Goal: Task Accomplishment & Management: Manage account settings

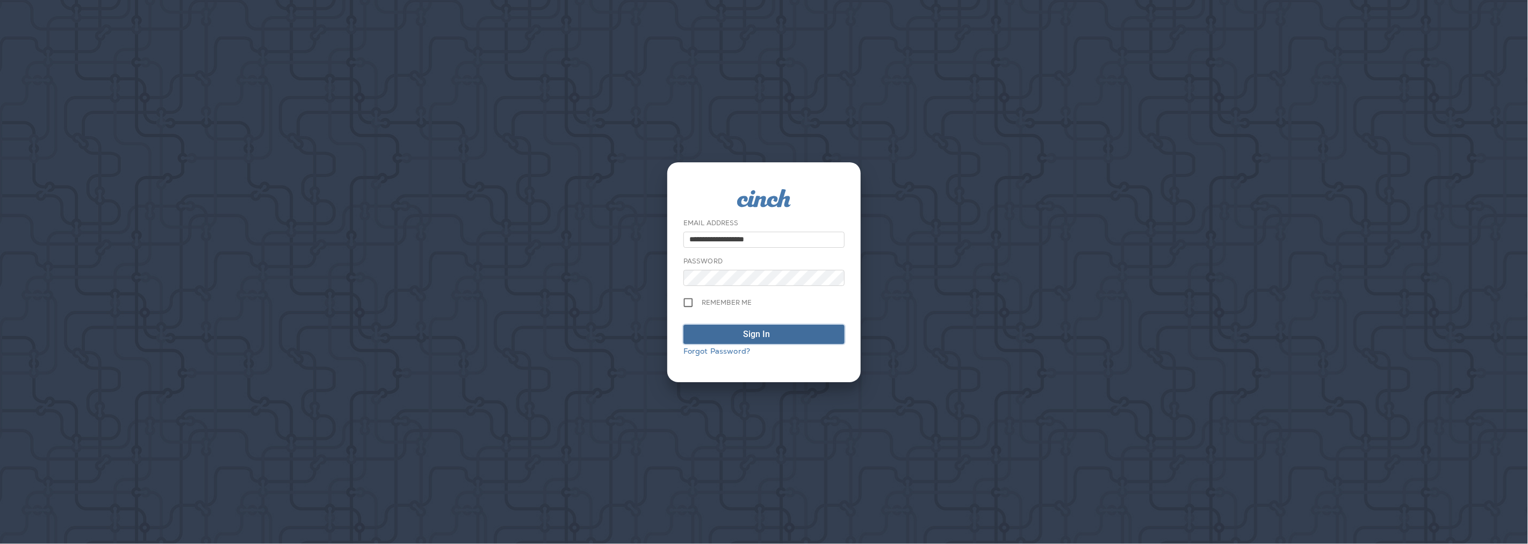
click at [788, 332] on span "Sign In" at bounding box center [763, 334] width 149 height 13
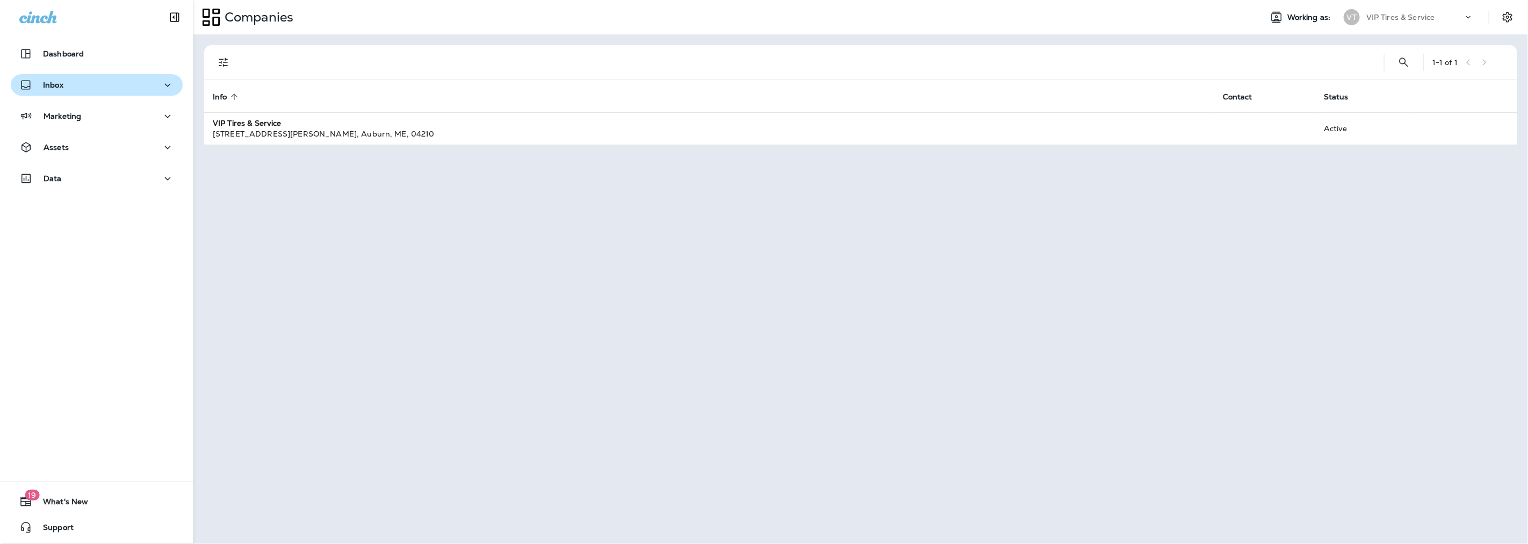
click at [62, 85] on p "Inbox" at bounding box center [53, 85] width 20 height 9
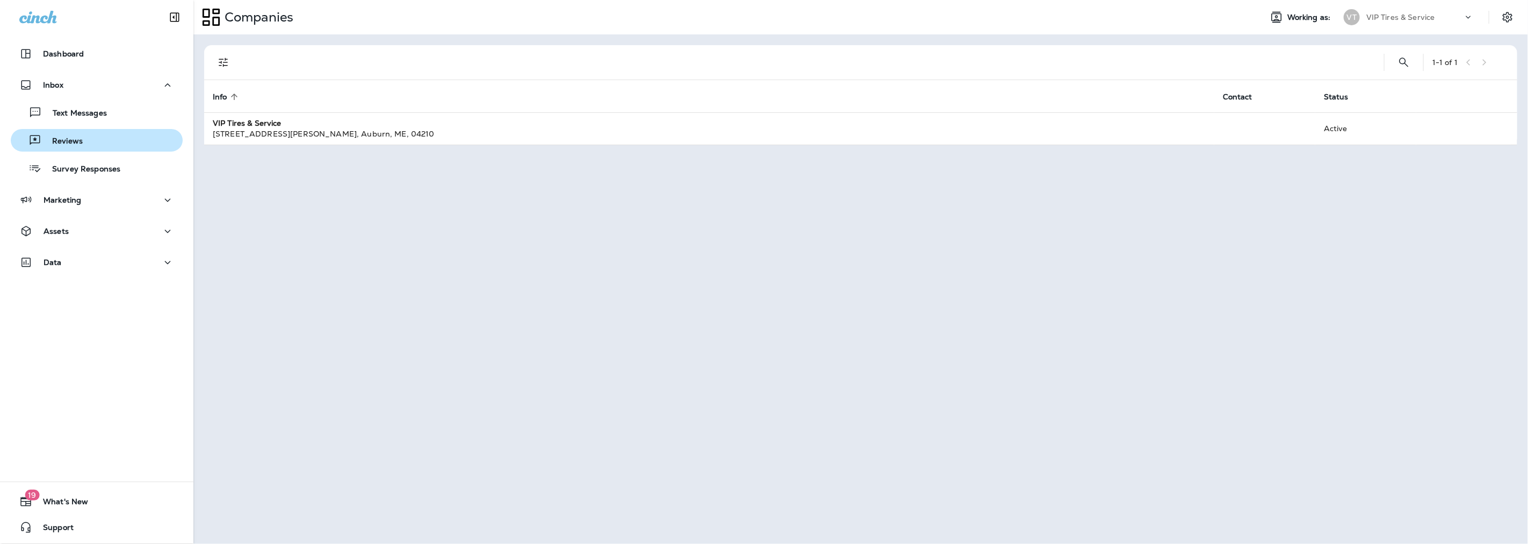
click at [71, 138] on p "Reviews" at bounding box center [61, 142] width 41 height 10
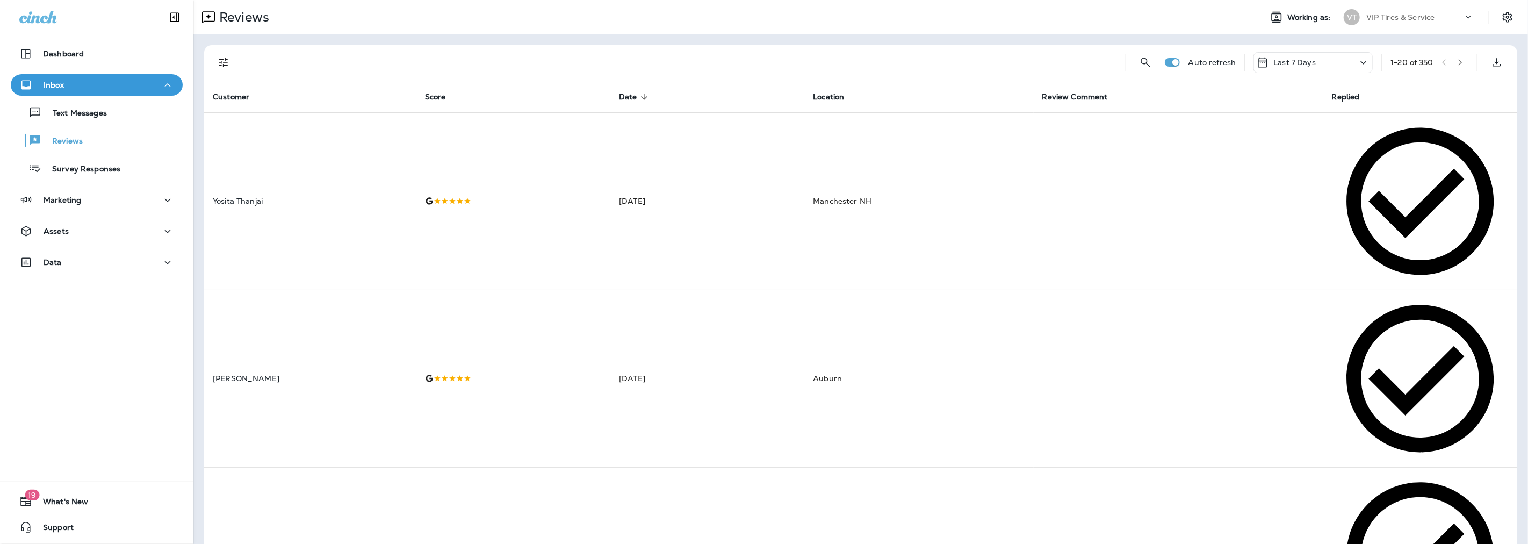
click at [223, 62] on icon "Filters" at bounding box center [223, 62] width 9 height 9
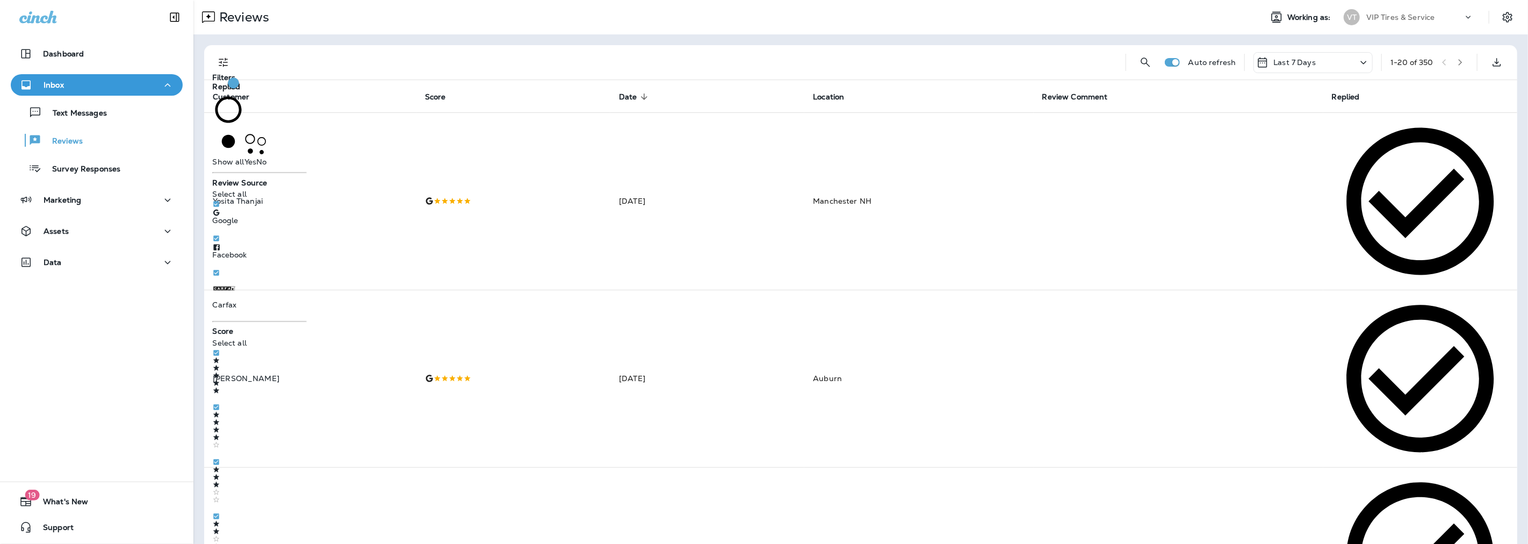
click at [256, 157] on span "No" at bounding box center [261, 161] width 10 height 10
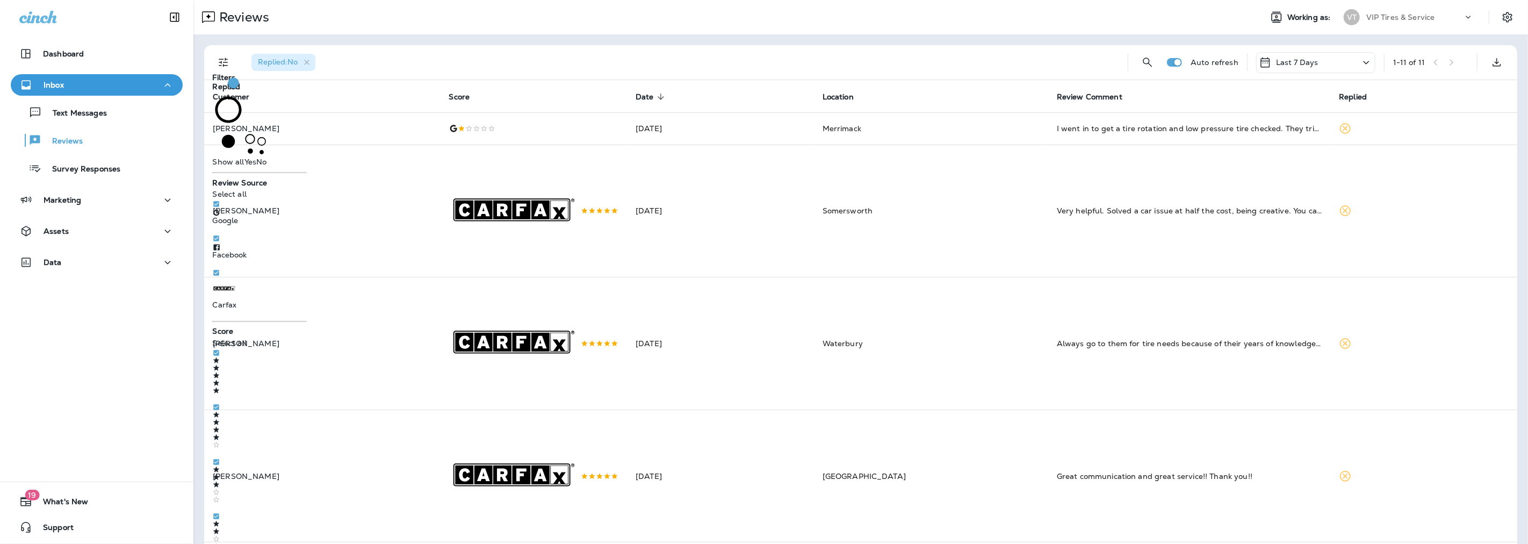
click at [556, 55] on div "Replied : No" at bounding box center [681, 62] width 877 height 34
